Goal: Navigation & Orientation: Find specific page/section

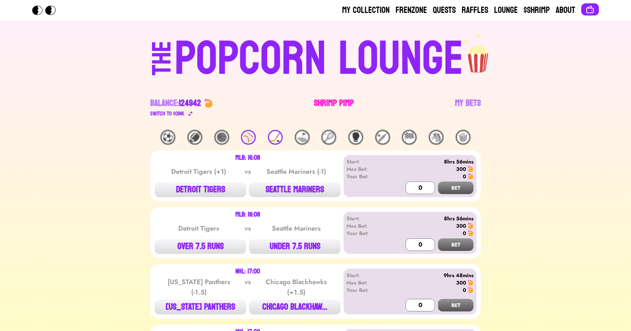
click at [325, 103] on link "Shrimp Pimp" at bounding box center [334, 107] width 40 height 21
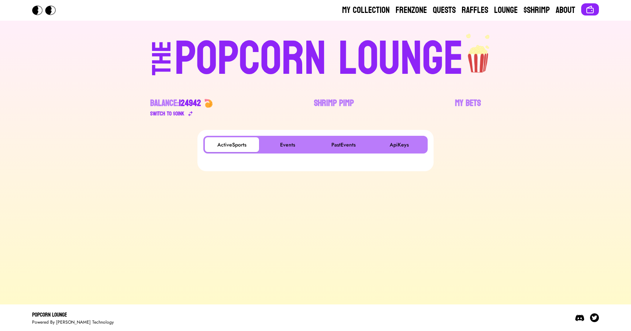
click at [283, 137] on div "ActiveSports Events PastEvents ApiKeys" at bounding box center [315, 145] width 224 height 18
click at [283, 143] on button "Events" at bounding box center [288, 144] width 54 height 15
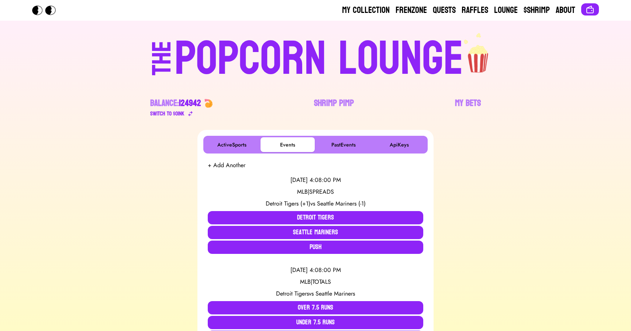
click at [246, 54] on div "POPCORN LOUNGE" at bounding box center [319, 58] width 289 height 47
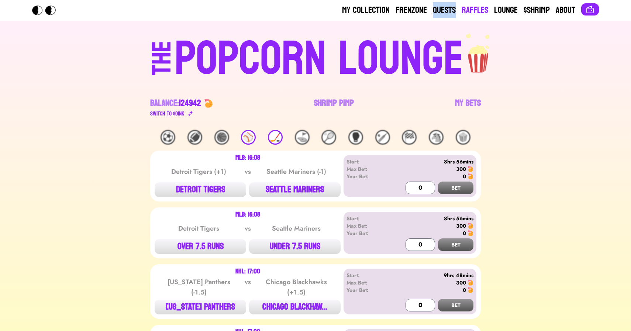
click at [472, 10] on link "Raffles" at bounding box center [475, 10] width 27 height 12
